Goal: Transaction & Acquisition: Book appointment/travel/reservation

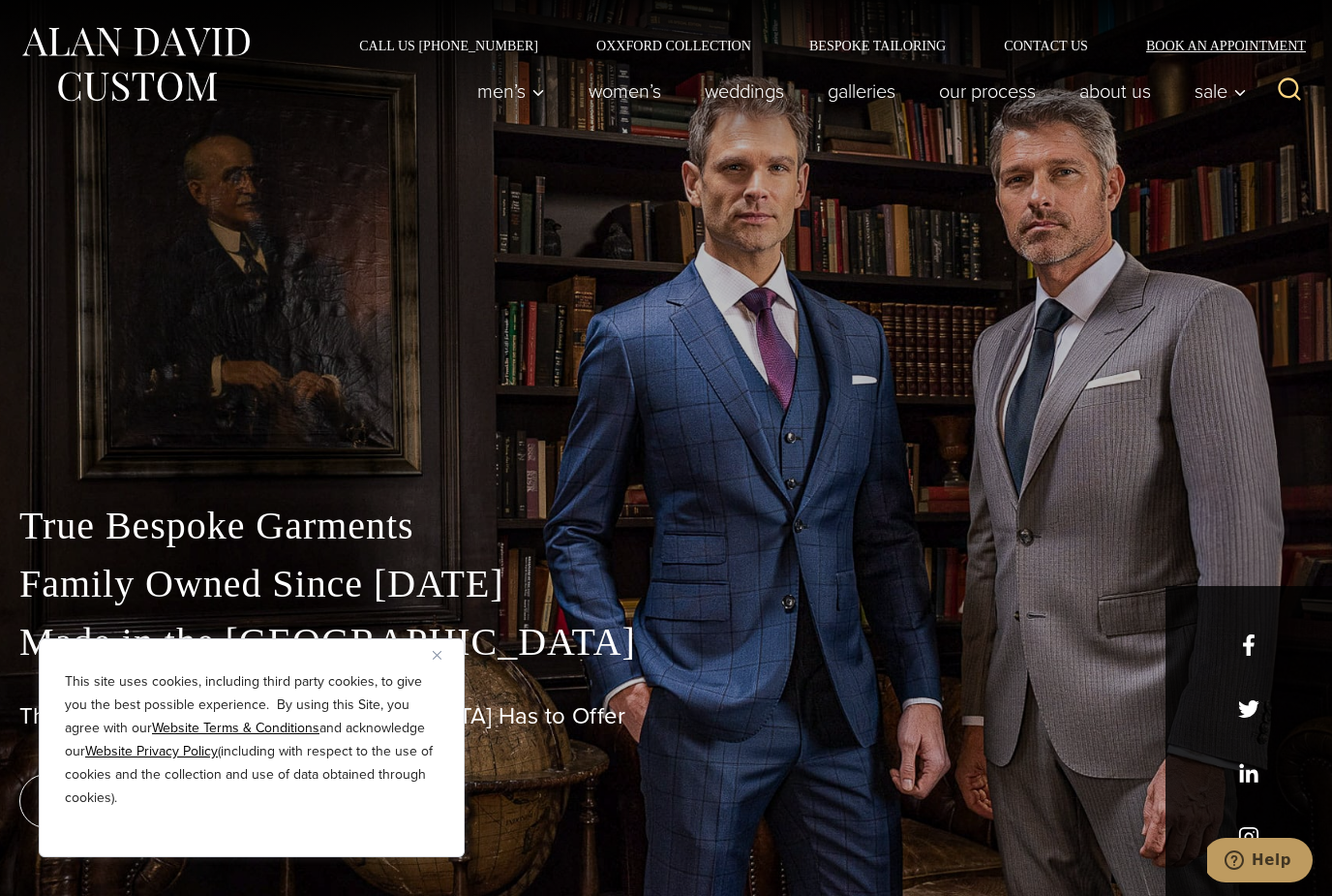
click at [1230, 39] on link "Book an Appointment" at bounding box center [1214, 46] width 195 height 14
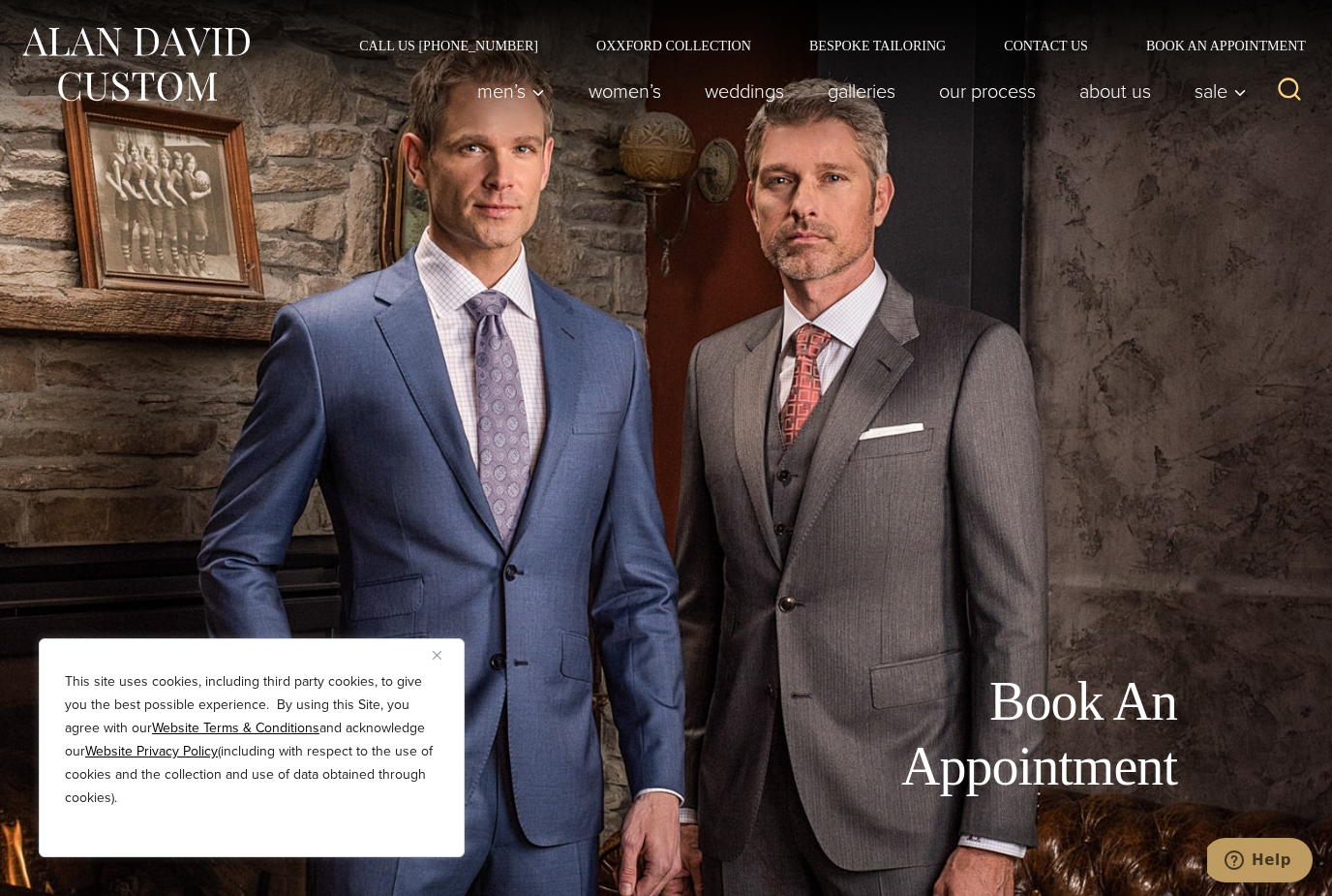
click at [441, 671] on div "This site uses cookies, including third party cookies, to give you the best pos…" at bounding box center [252, 747] width 426 height 219
click at [437, 662] on button "Close" at bounding box center [444, 654] width 23 height 23
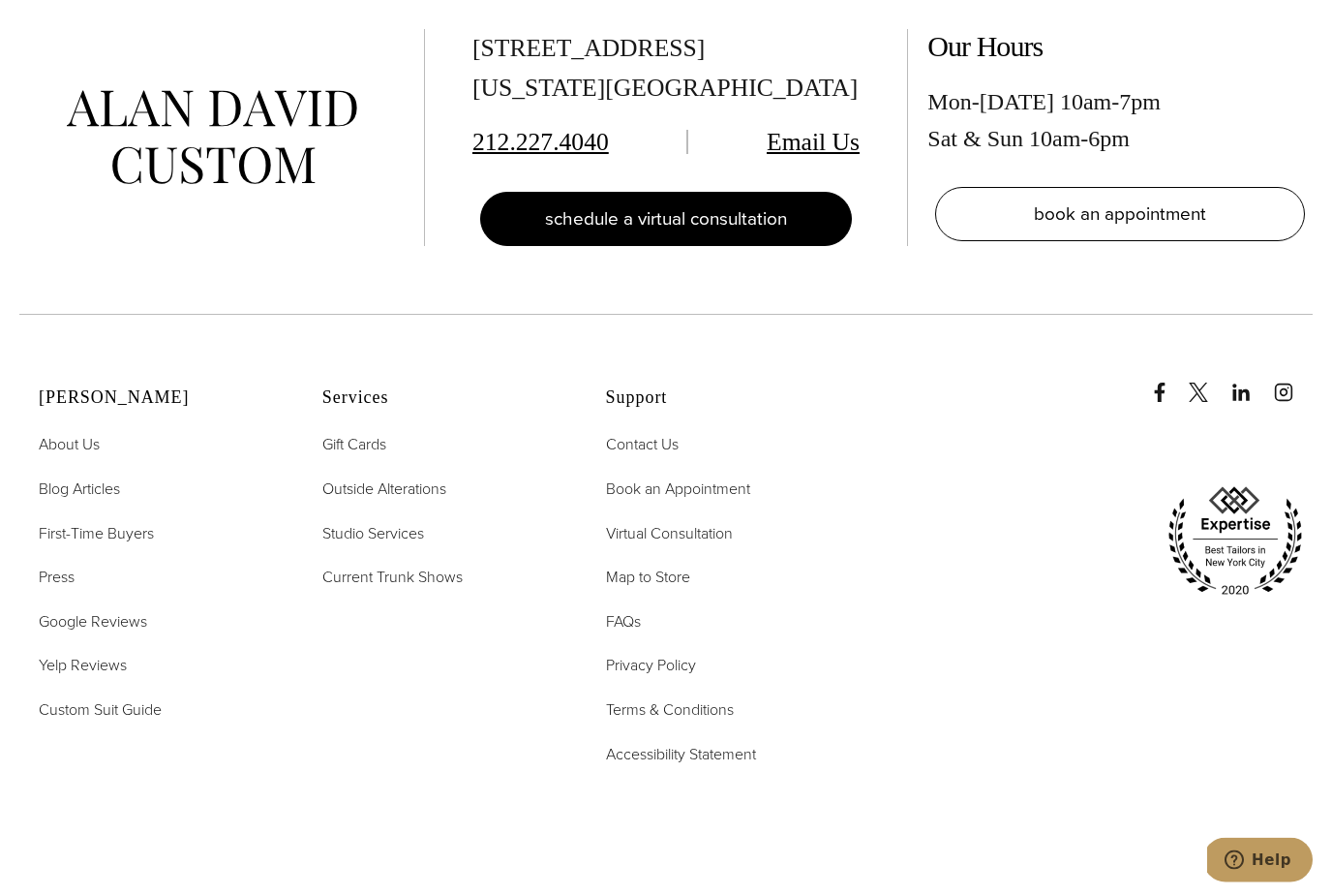
scroll to position [4286, 0]
click at [738, 246] on link "schedule a virtual consultation" at bounding box center [666, 218] width 372 height 55
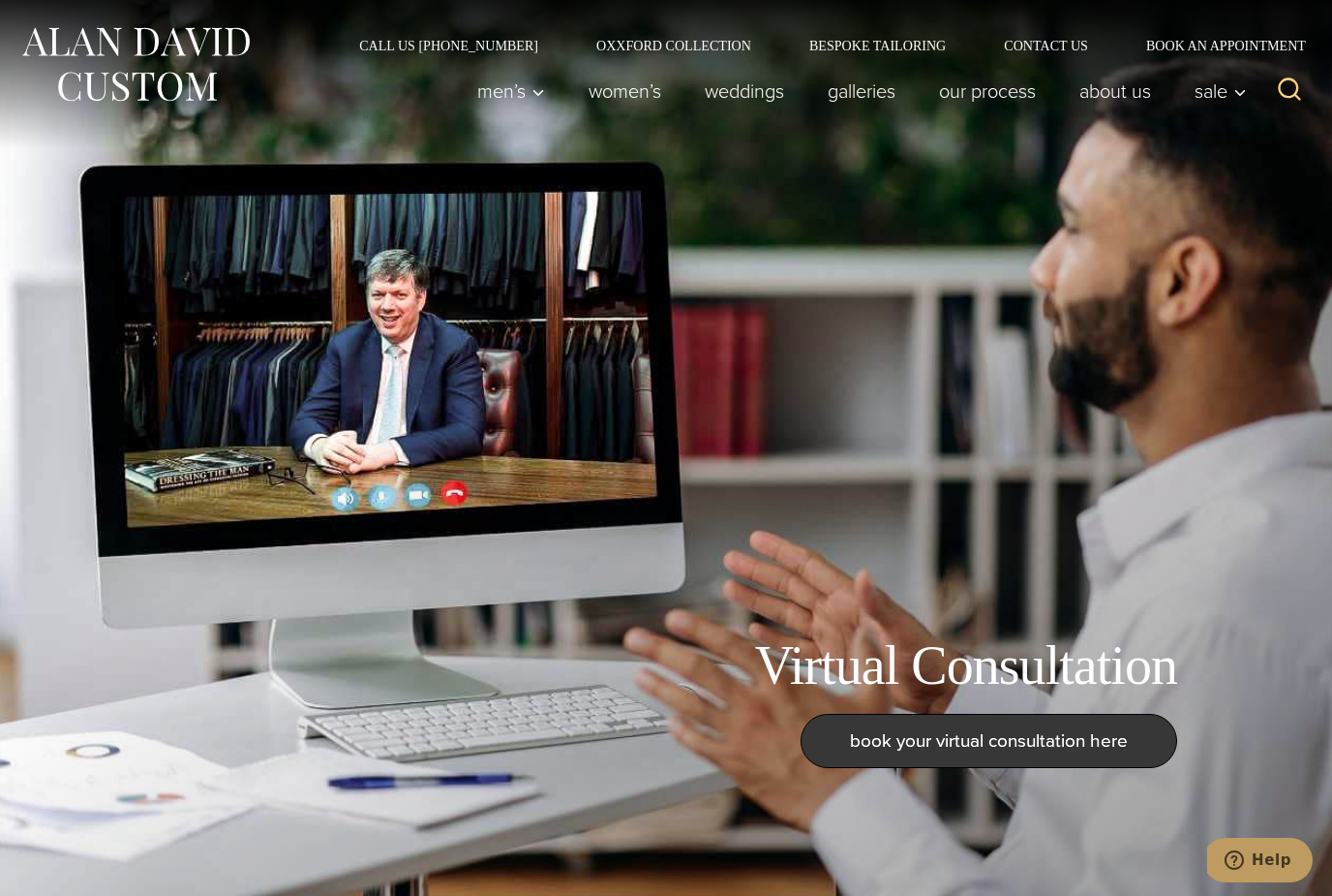
click at [1071, 754] on span "book your virtual consultation here" at bounding box center [989, 740] width 278 height 28
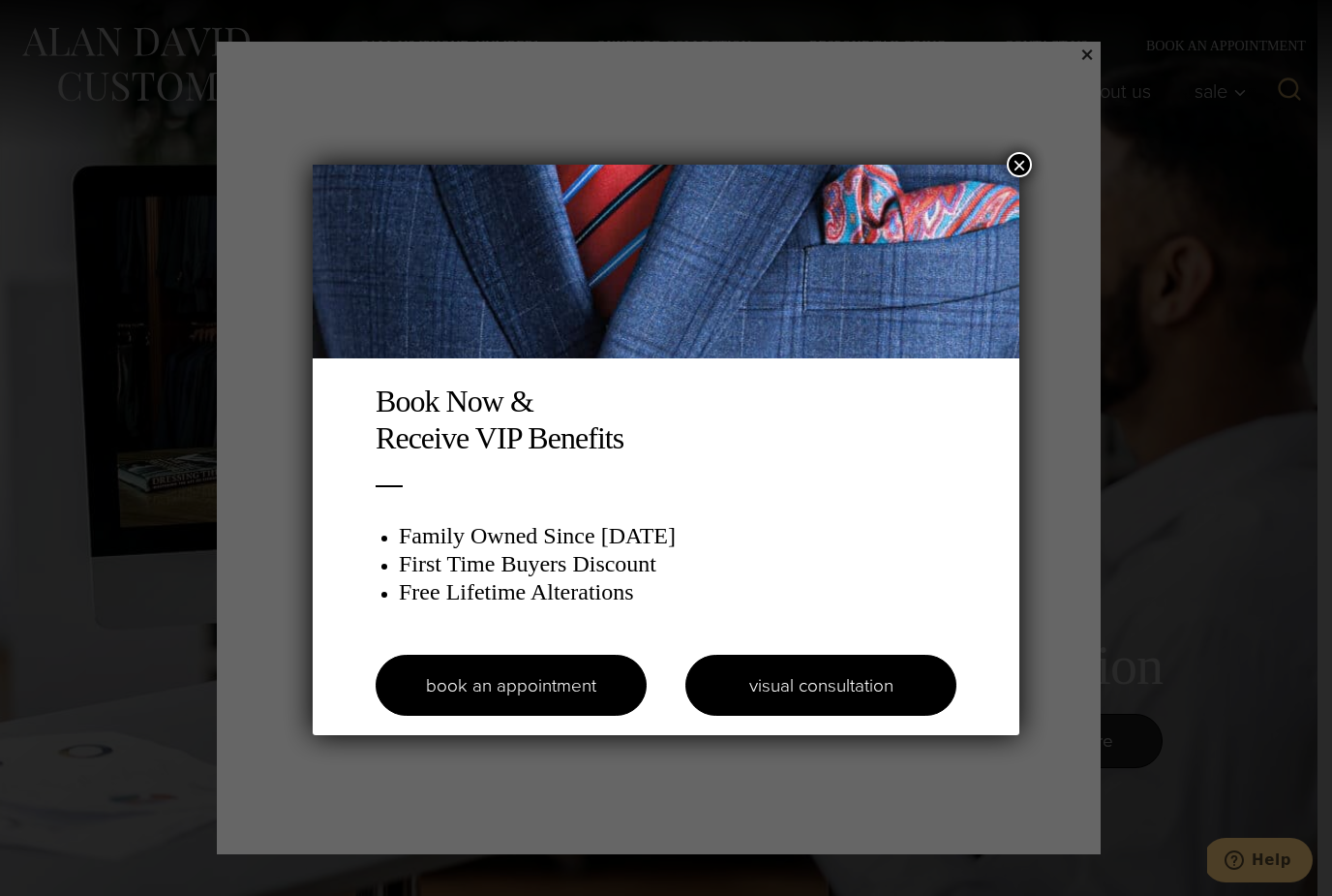
click at [863, 688] on link "visual consultation" at bounding box center [822, 685] width 272 height 61
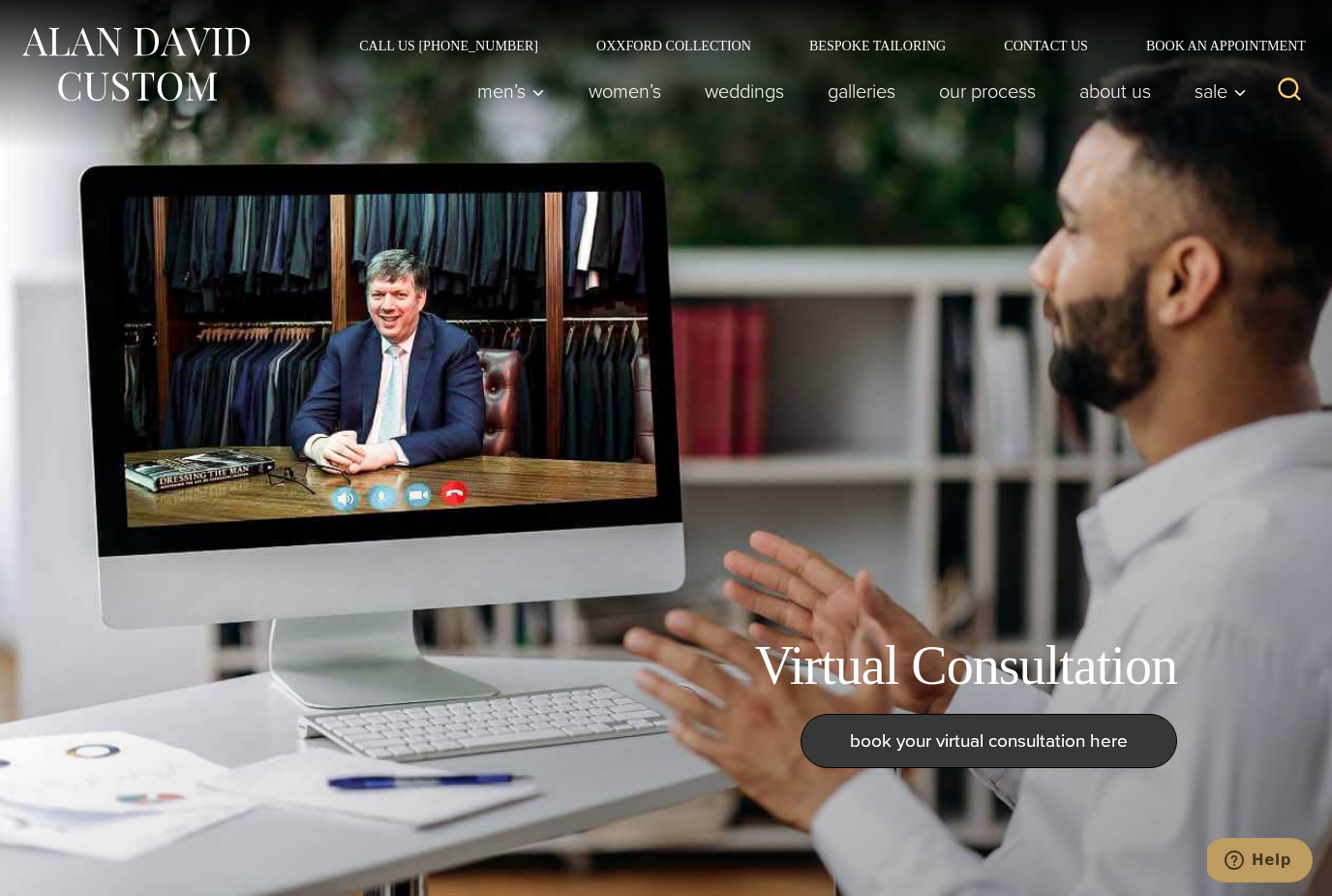
click at [1016, 754] on span "book your virtual consultation here" at bounding box center [989, 740] width 278 height 28
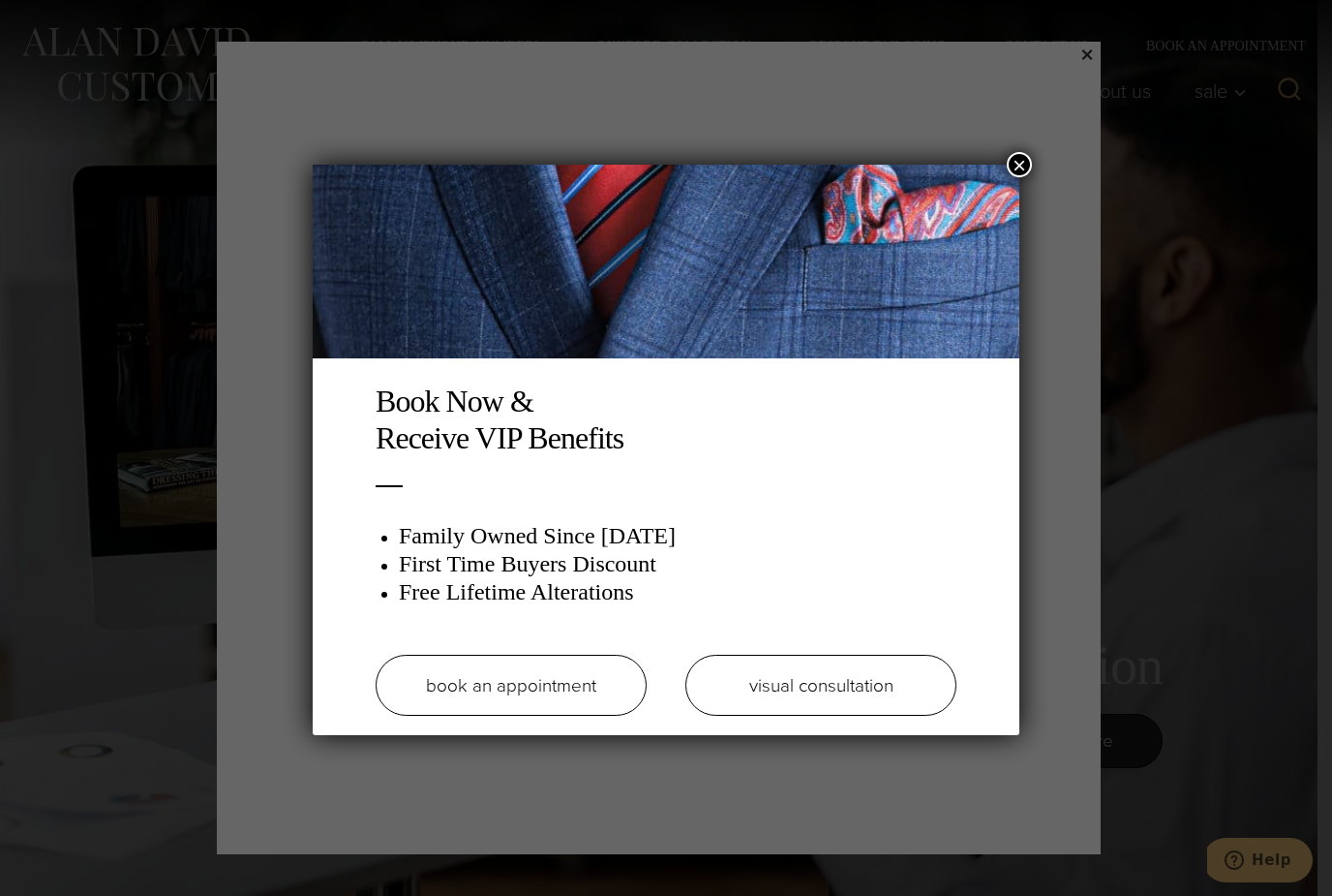
click at [610, 676] on link "book an appointment" at bounding box center [511, 685] width 272 height 61
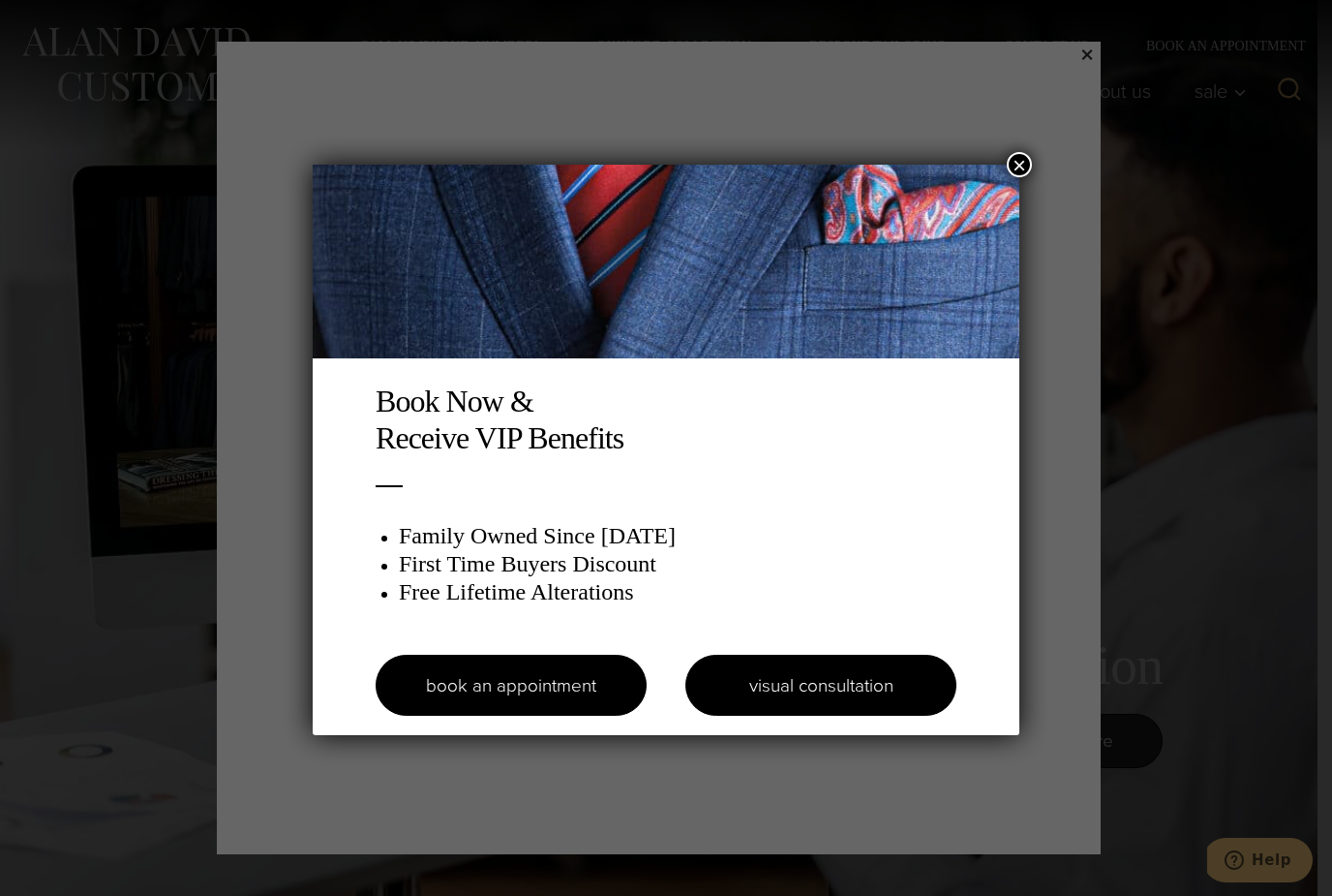
click at [878, 676] on link "visual consultation" at bounding box center [822, 685] width 272 height 61
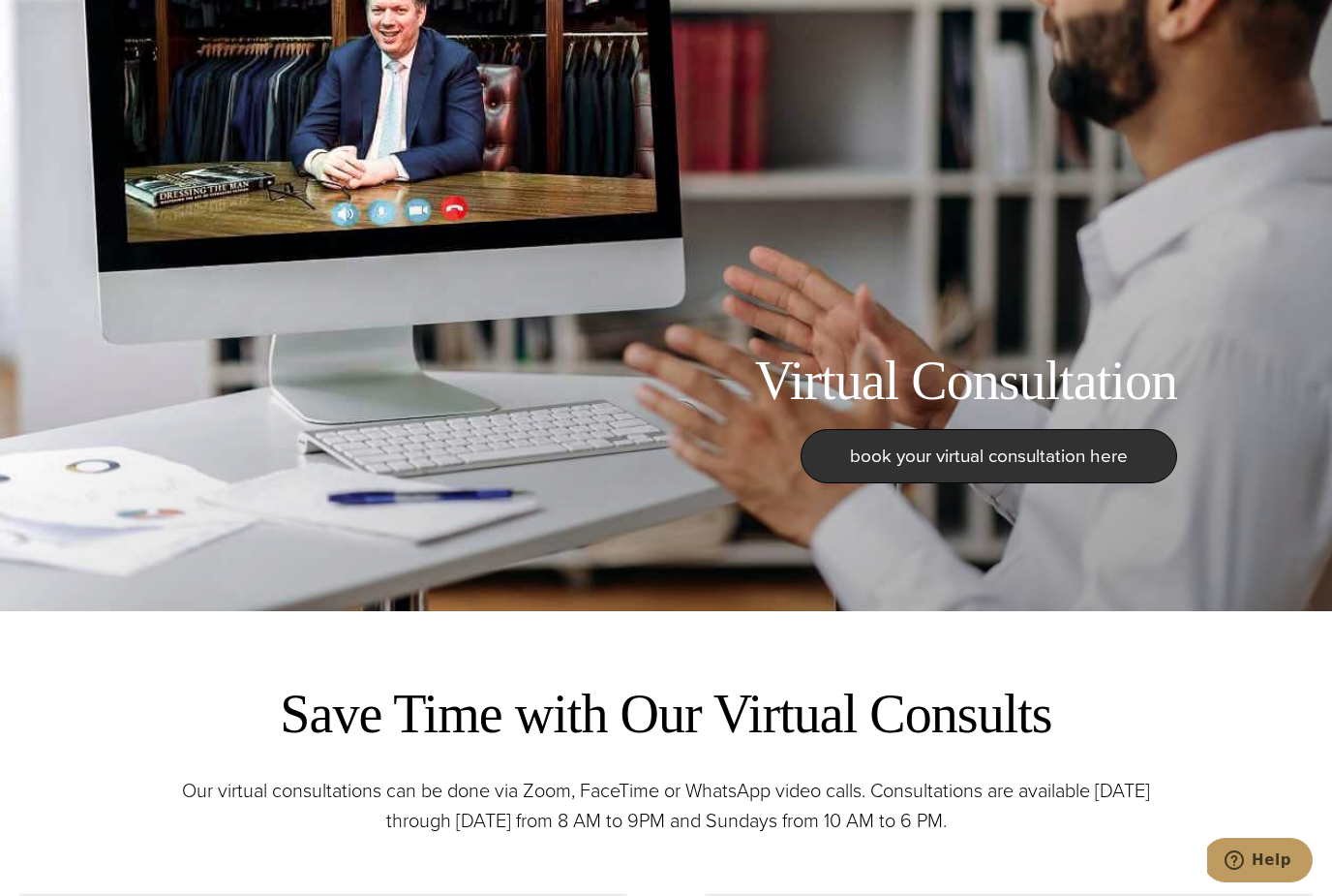
scroll to position [367, 0]
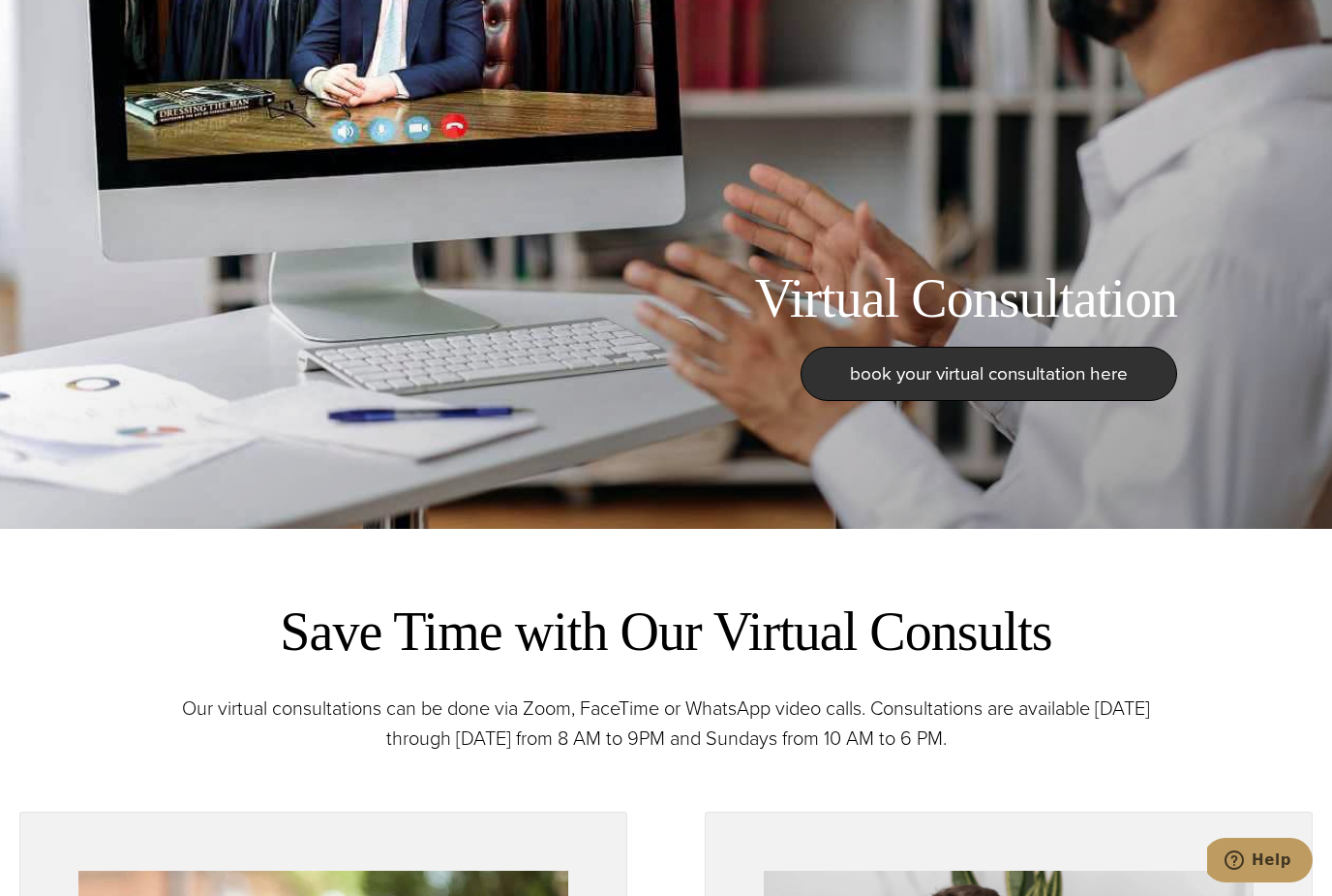
click at [1047, 331] on h1 "Virtual Consultation" at bounding box center [966, 298] width 422 height 64
click at [1016, 388] on span "book your virtual consultation here" at bounding box center [989, 373] width 278 height 28
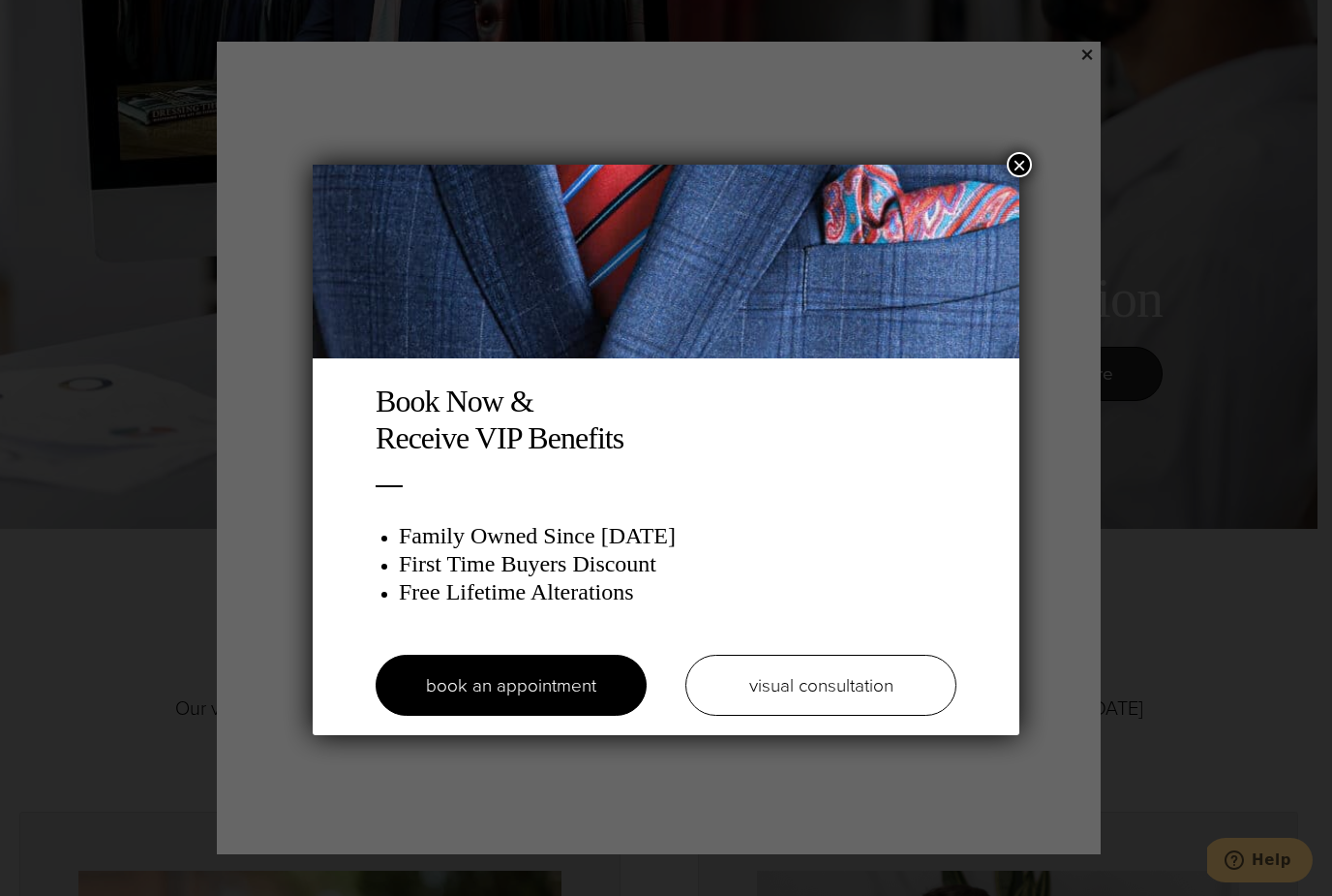
click at [1004, 165] on img at bounding box center [666, 261] width 707 height 193
click at [1024, 173] on button "×" at bounding box center [1019, 164] width 25 height 25
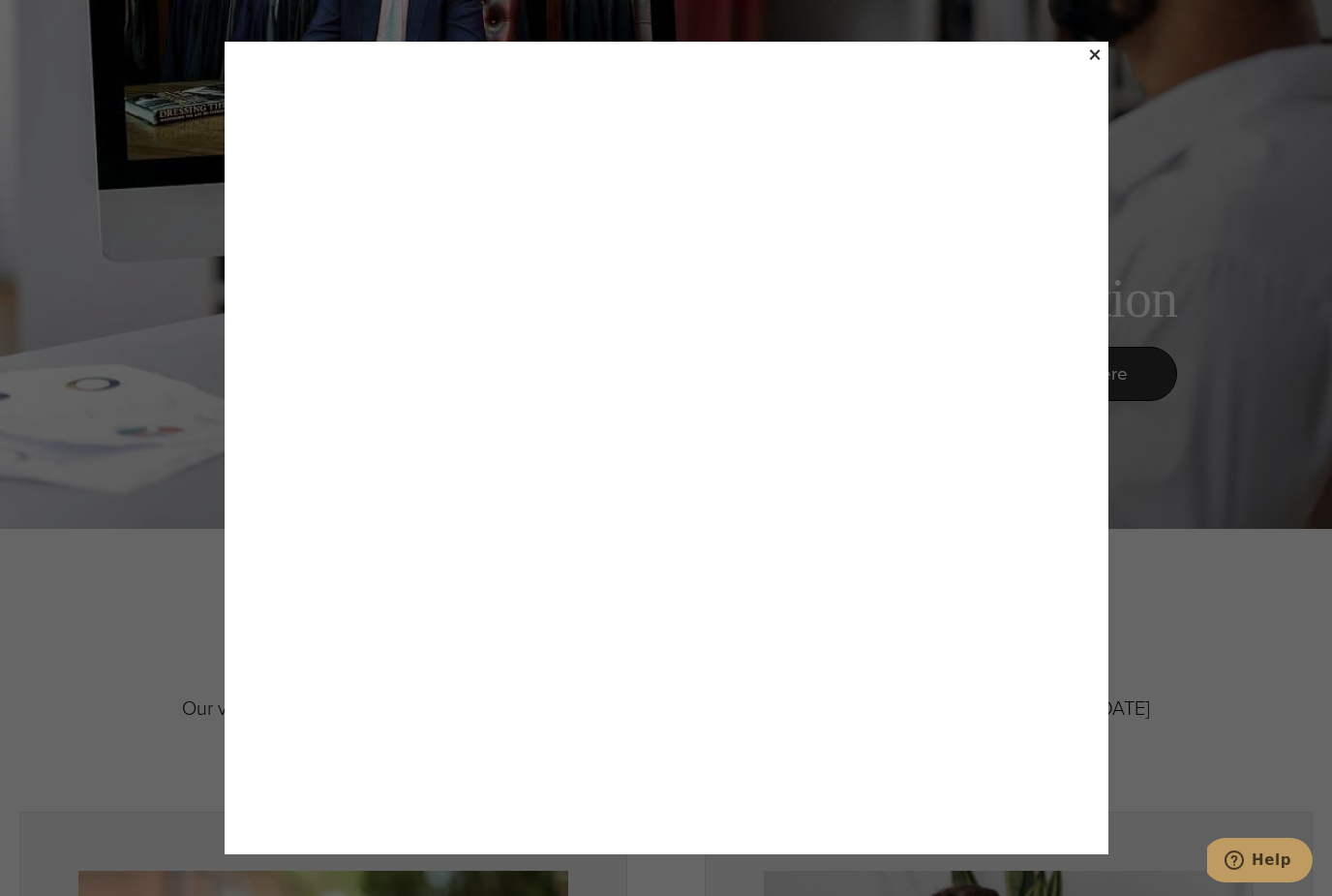
scroll to position [398, 0]
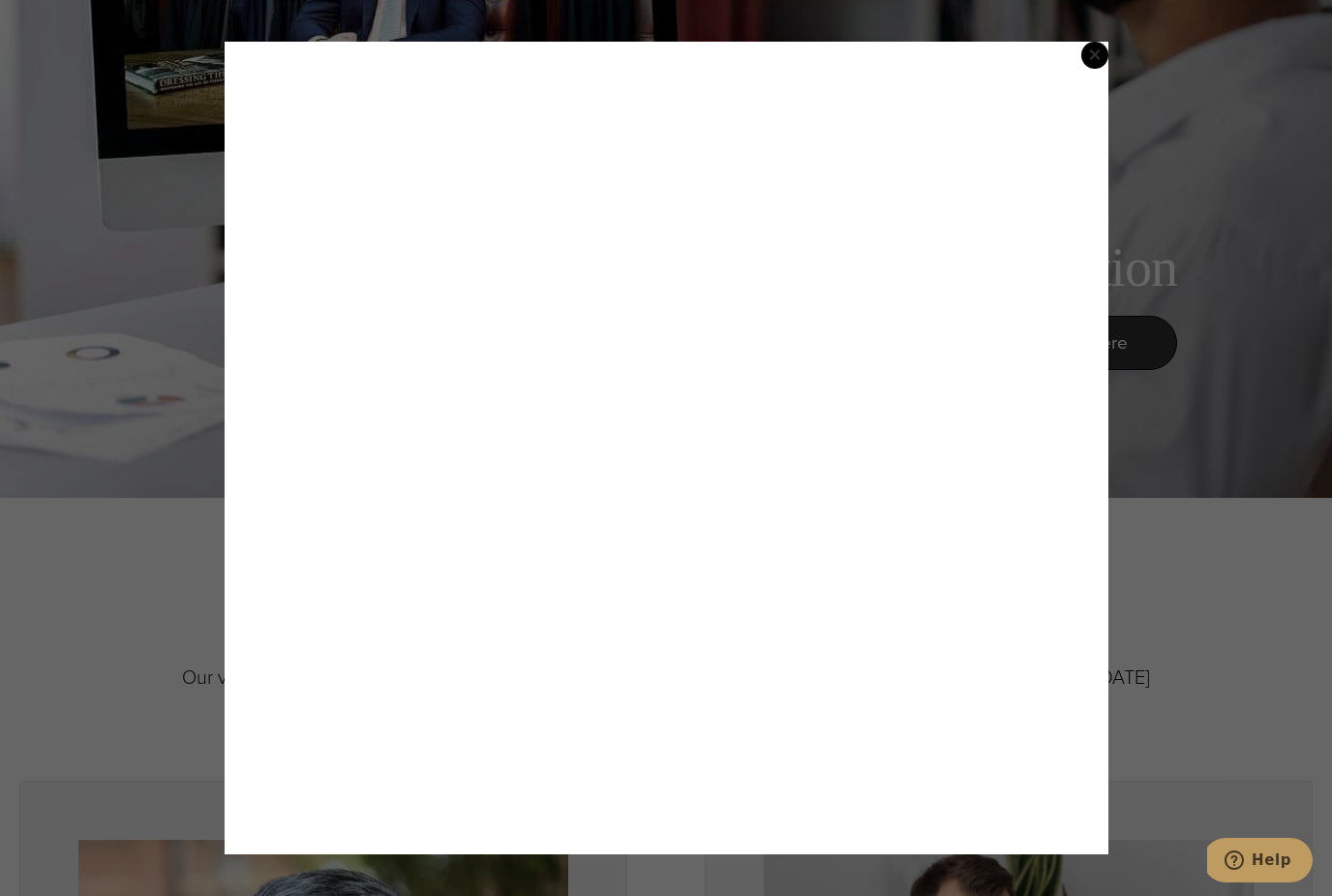
click at [1098, 52] on span "×" at bounding box center [1095, 55] width 14 height 40
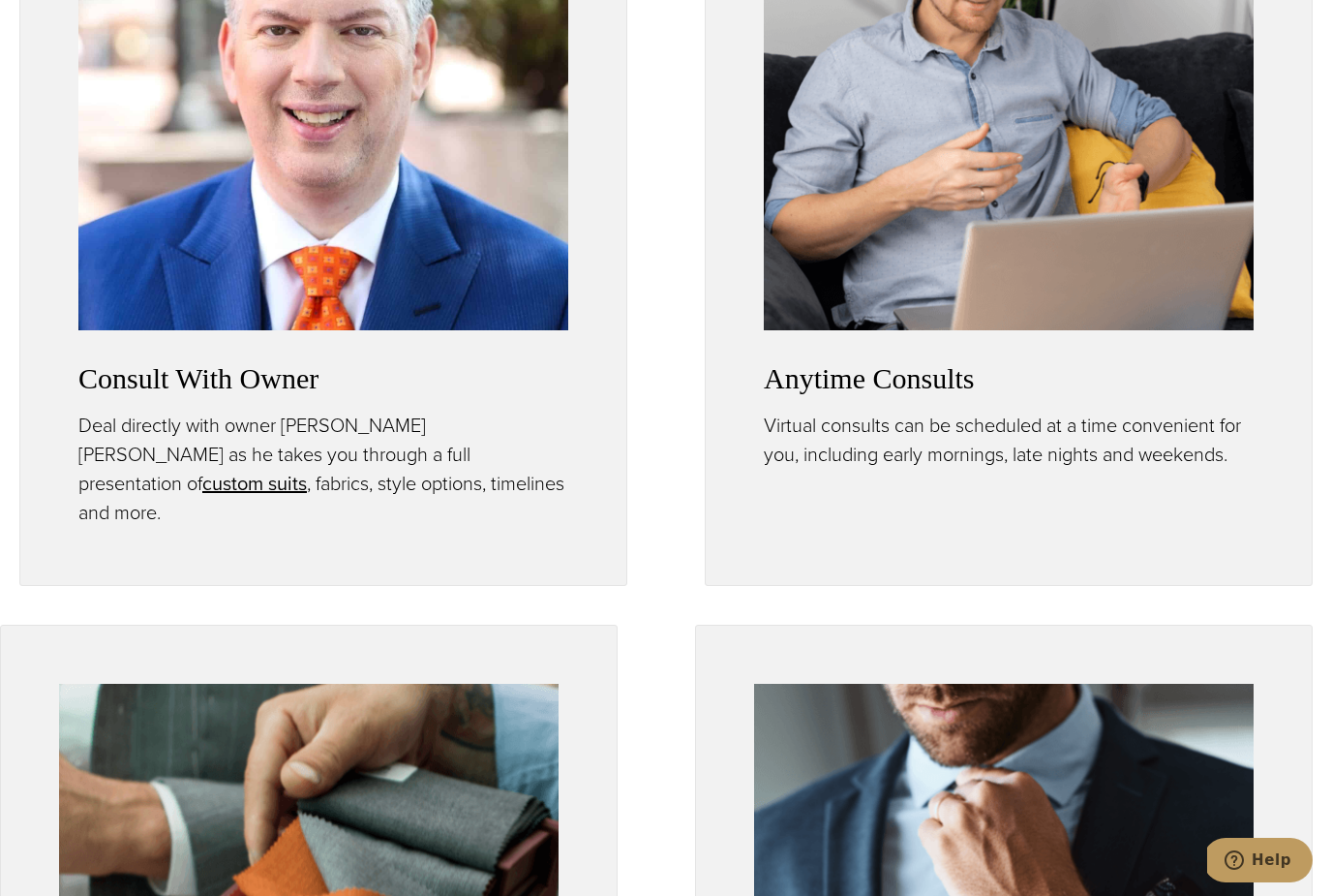
scroll to position [1227, 0]
